Goal: Navigation & Orientation: Understand site structure

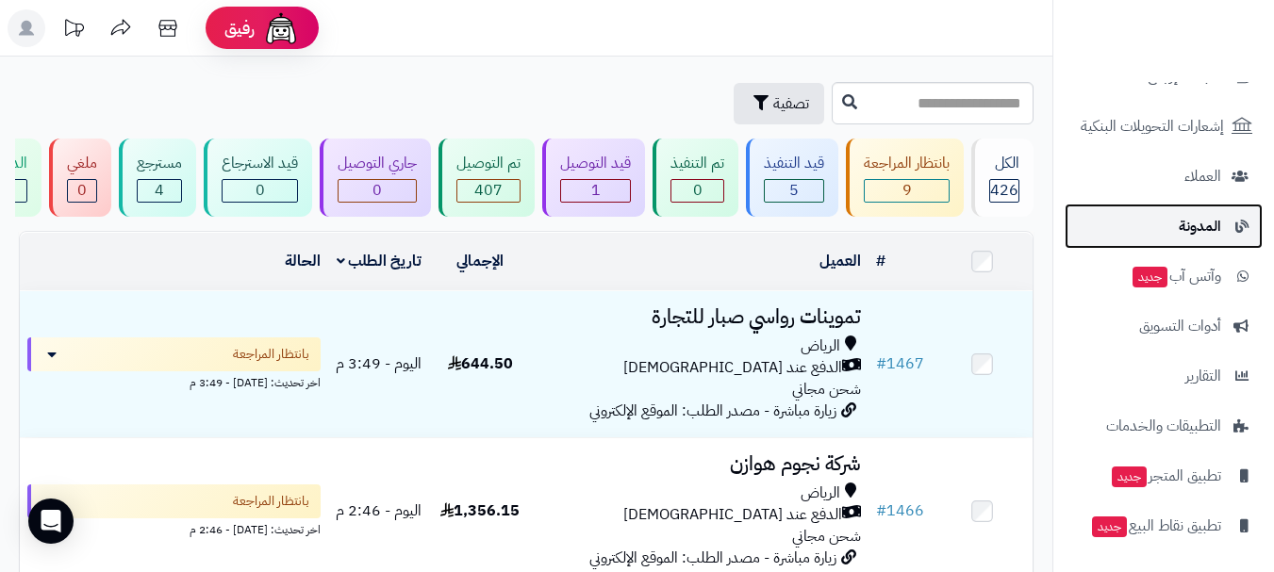
click at [1167, 233] on link "المدونة" at bounding box center [1164, 226] width 198 height 45
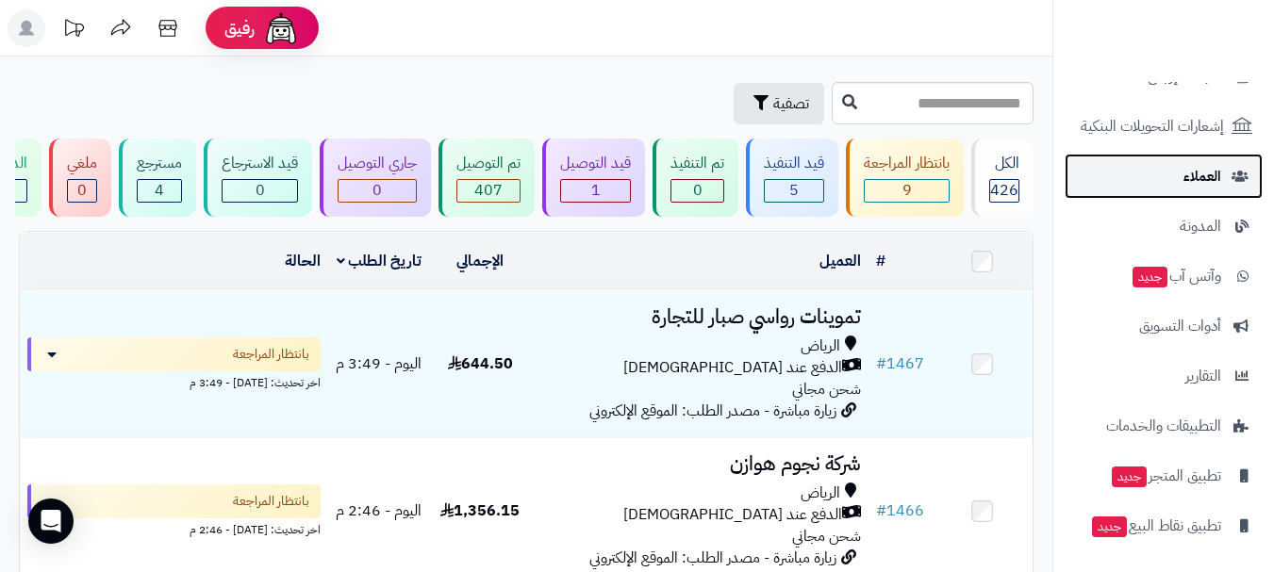
click at [1174, 186] on link "العملاء" at bounding box center [1164, 176] width 198 height 45
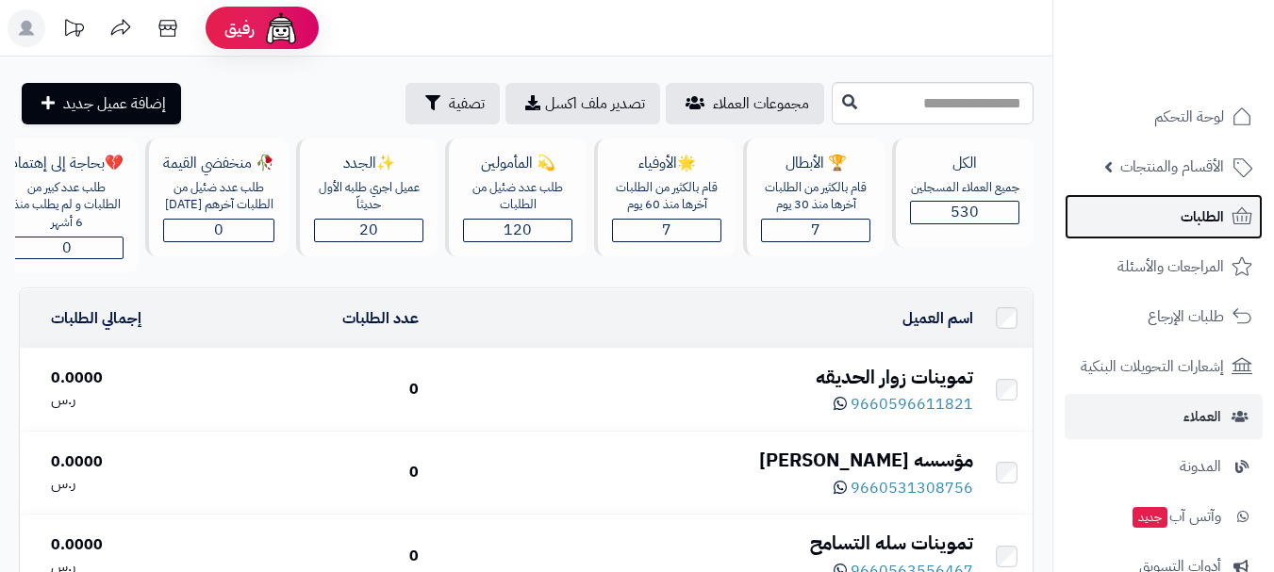
click at [1175, 214] on link "الطلبات" at bounding box center [1164, 216] width 198 height 45
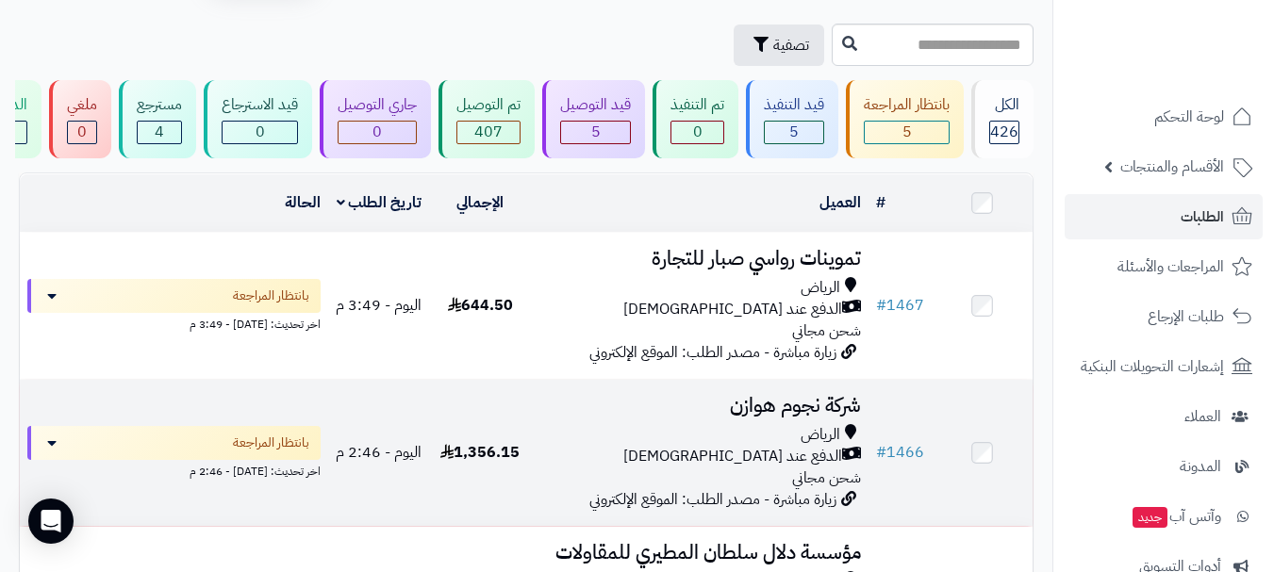
scroll to position [94, 0]
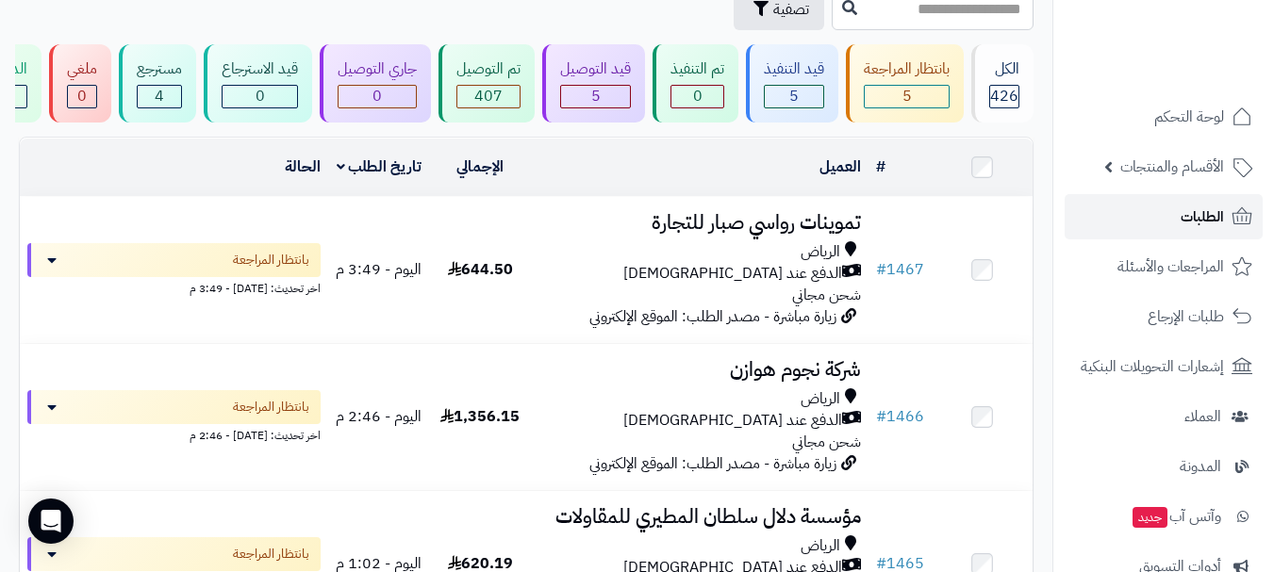
click at [1156, 229] on link "الطلبات" at bounding box center [1164, 216] width 198 height 45
